Goal: Task Accomplishment & Management: Complete application form

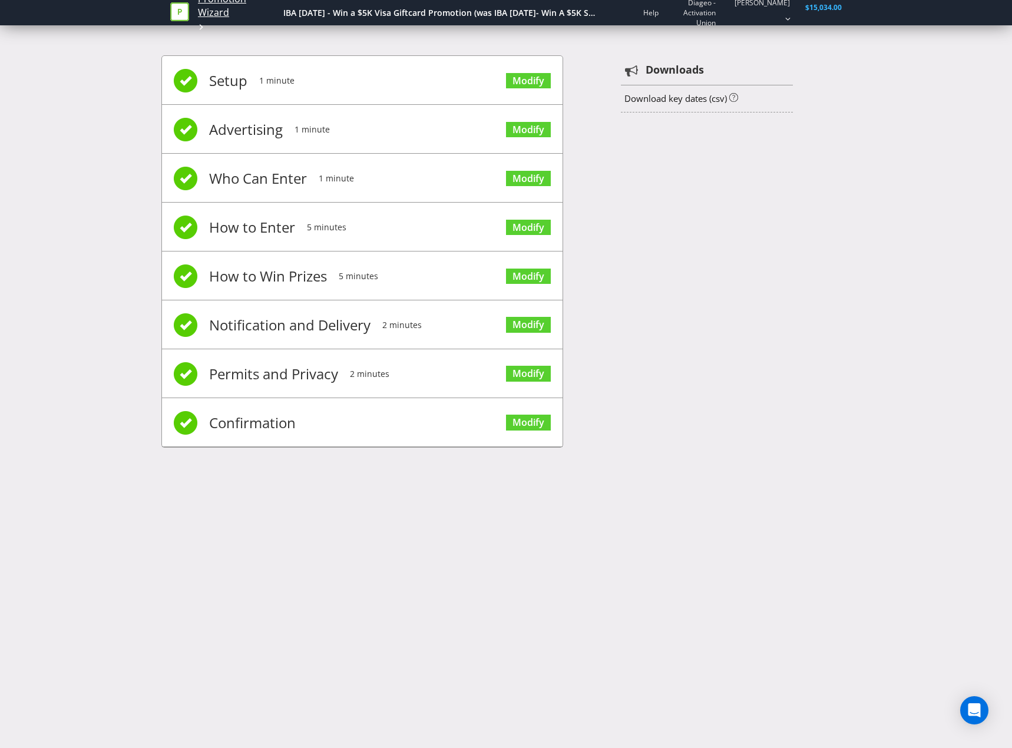
click at [213, 8] on link "Promotion Wizard" at bounding box center [237, 5] width 79 height 27
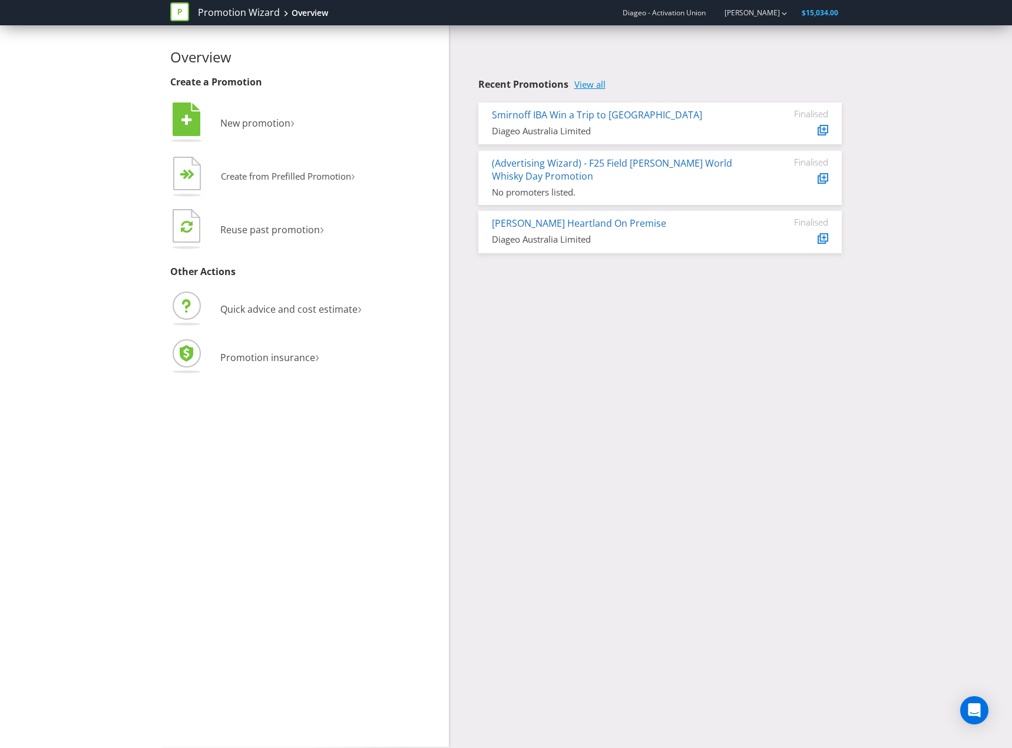
click at [578, 79] on link "View all" at bounding box center [589, 84] width 31 height 10
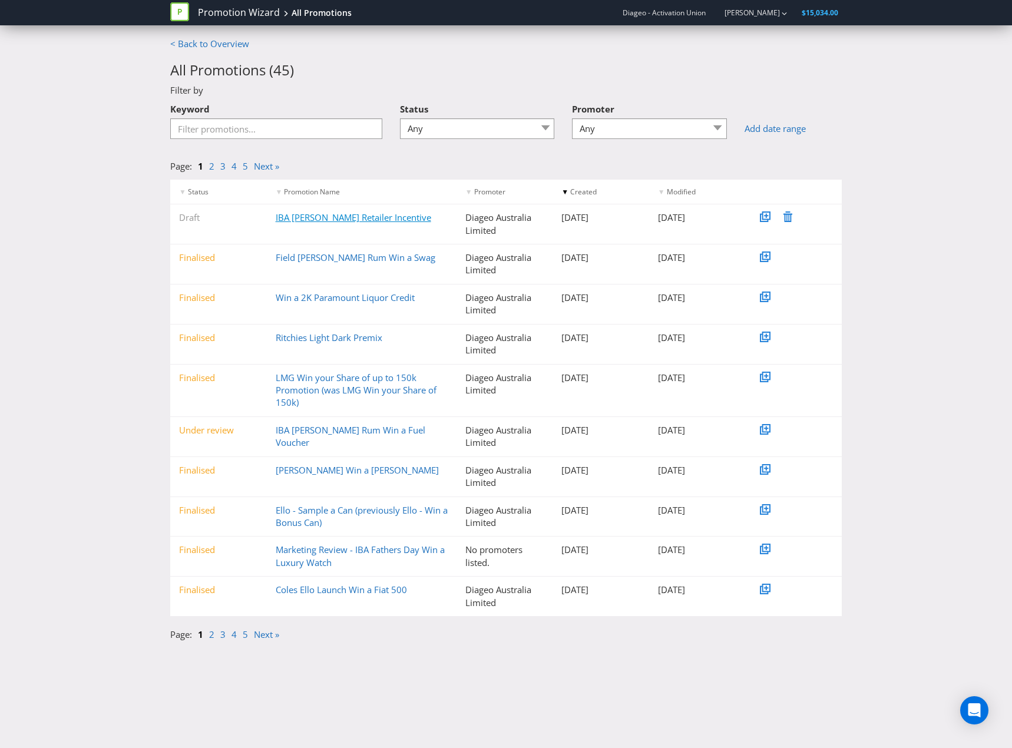
click at [369, 222] on link "IBA [PERSON_NAME] Retailer Incentive" at bounding box center [353, 217] width 155 height 12
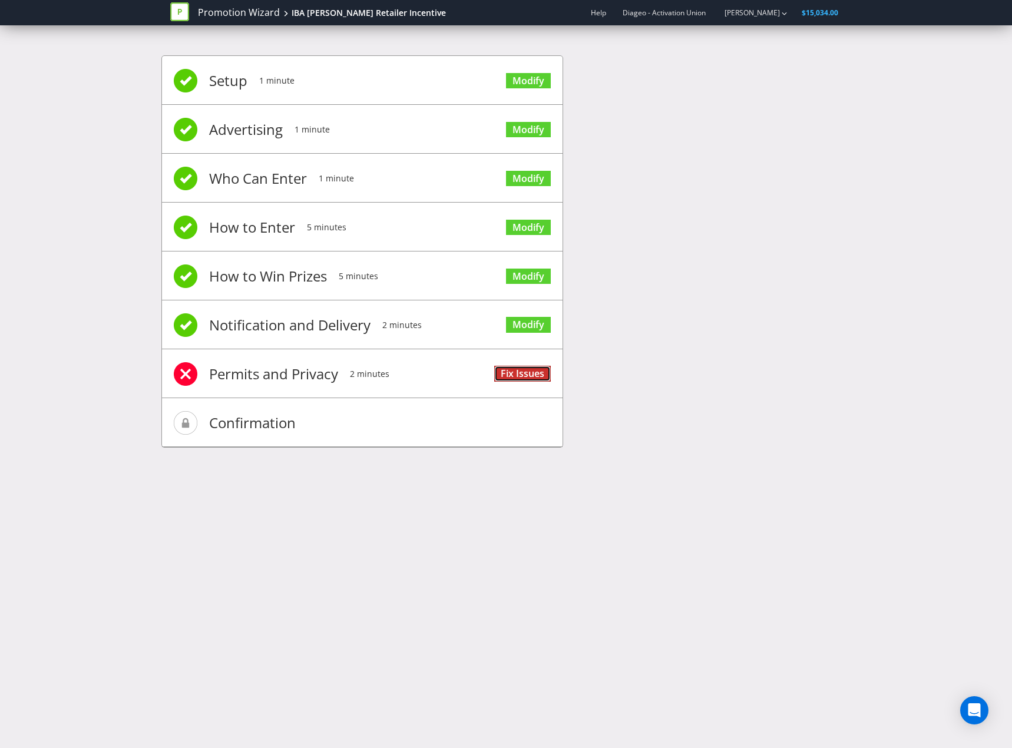
click at [517, 374] on link "Fix Issues" at bounding box center [522, 374] width 57 height 16
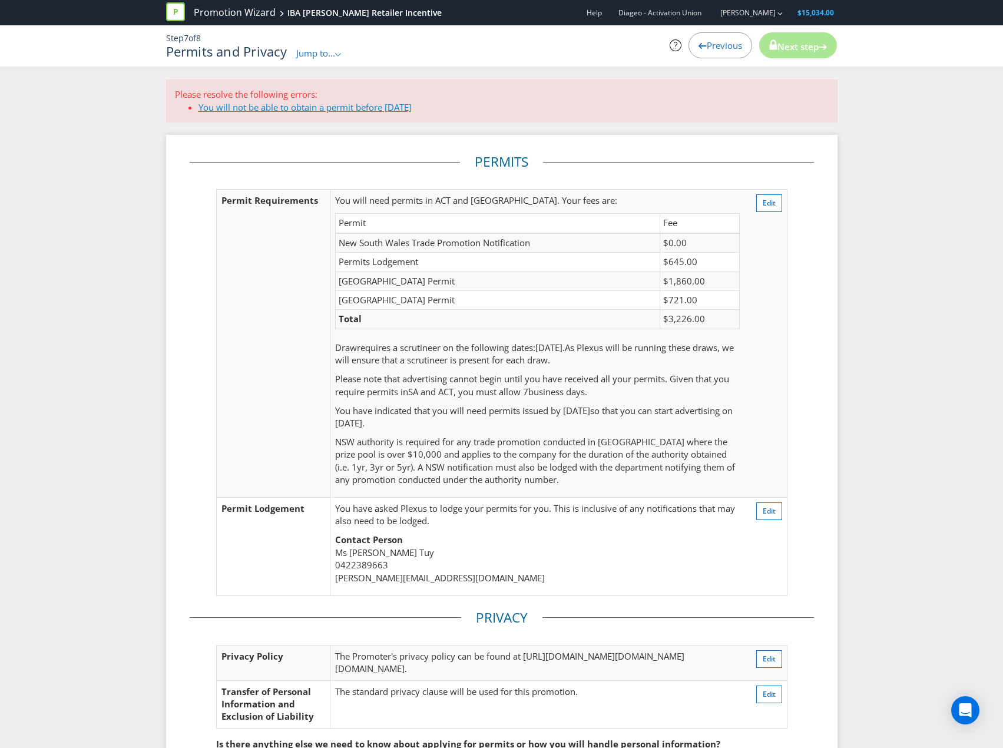
click at [303, 105] on link "You will not be able to obtain a permit before [DATE]" at bounding box center [304, 107] width 213 height 12
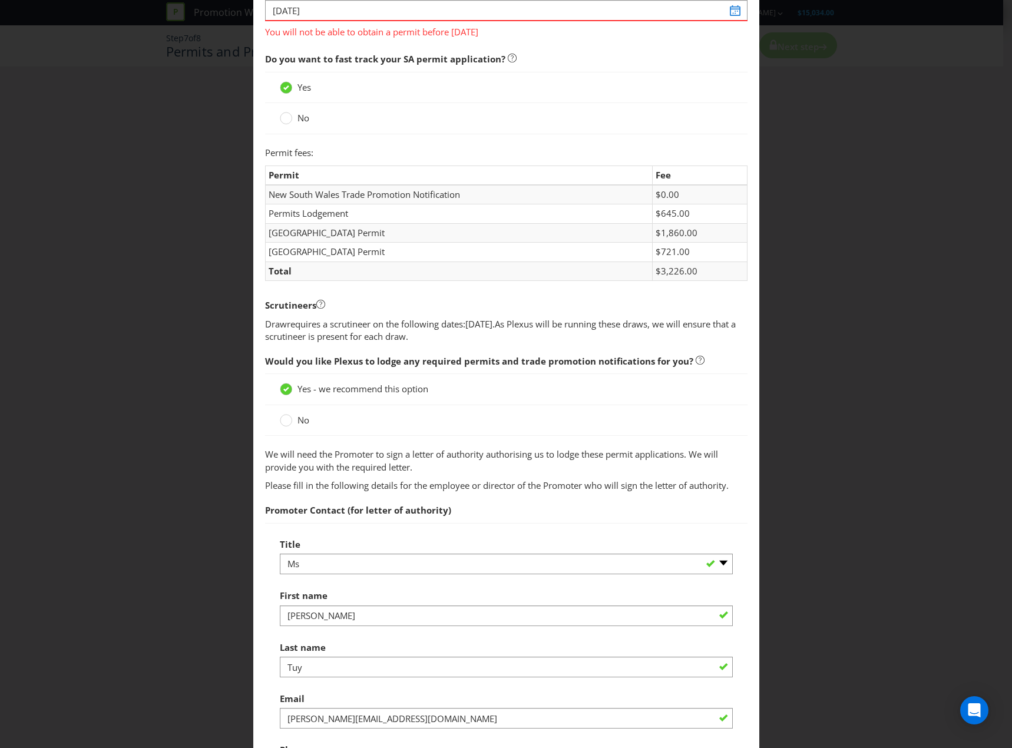
scroll to position [157, 0]
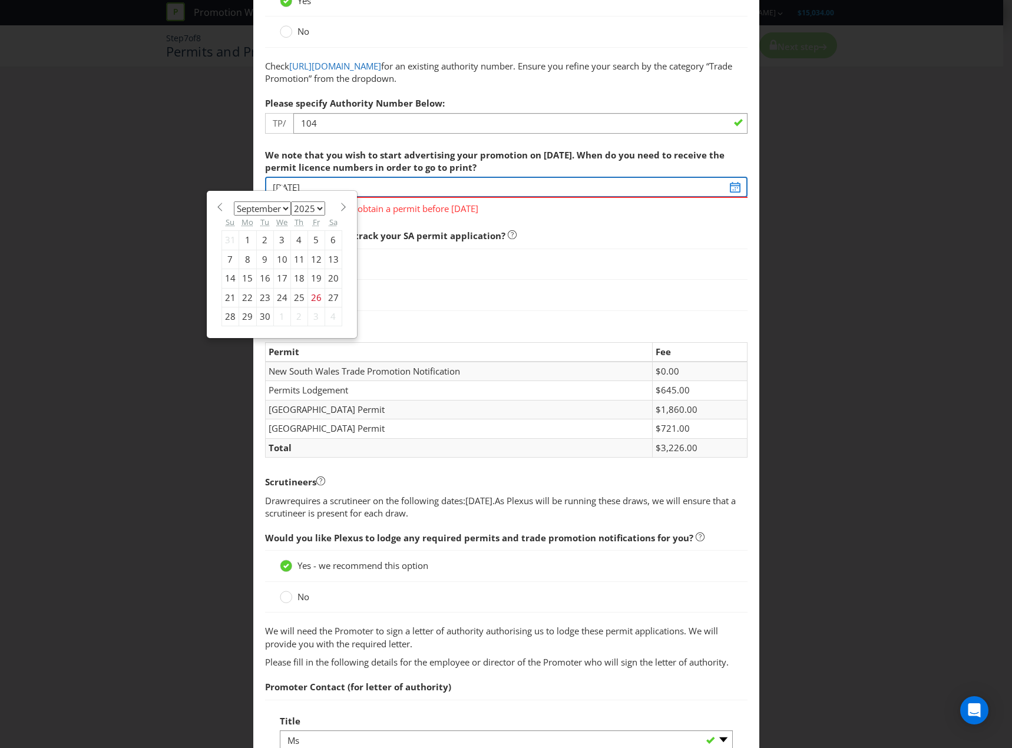
click at [724, 191] on input "[DATE]" at bounding box center [506, 187] width 482 height 21
click at [710, 234] on span "Do you want to fast track your SA permit application?" at bounding box center [506, 236] width 482 height 24
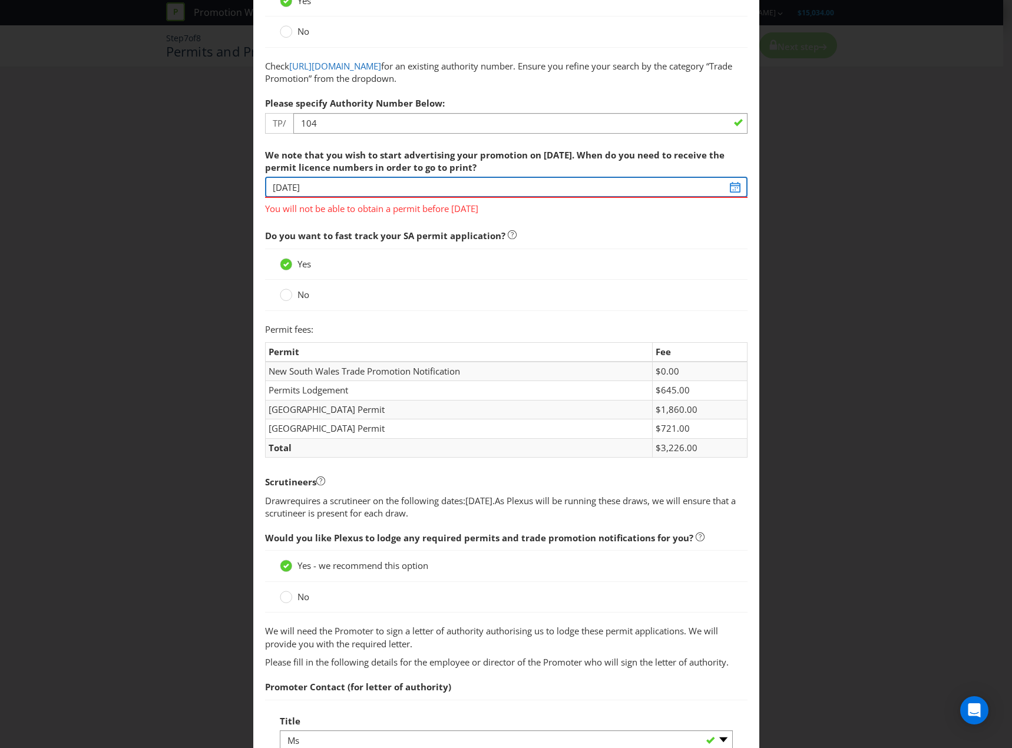
click at [734, 187] on input "[DATE]" at bounding box center [506, 187] width 482 height 21
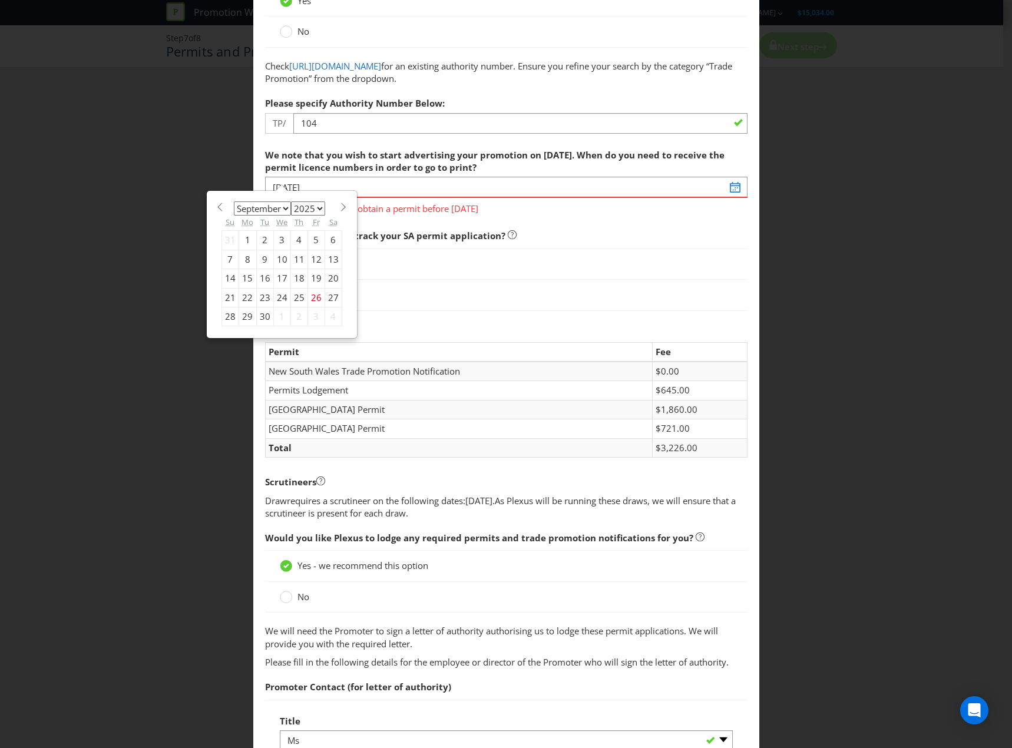
click at [340, 208] on span at bounding box center [343, 207] width 9 height 9
click at [216, 209] on span at bounding box center [220, 207] width 9 height 9
select select "8"
